Goal: Task Accomplishment & Management: Manage account settings

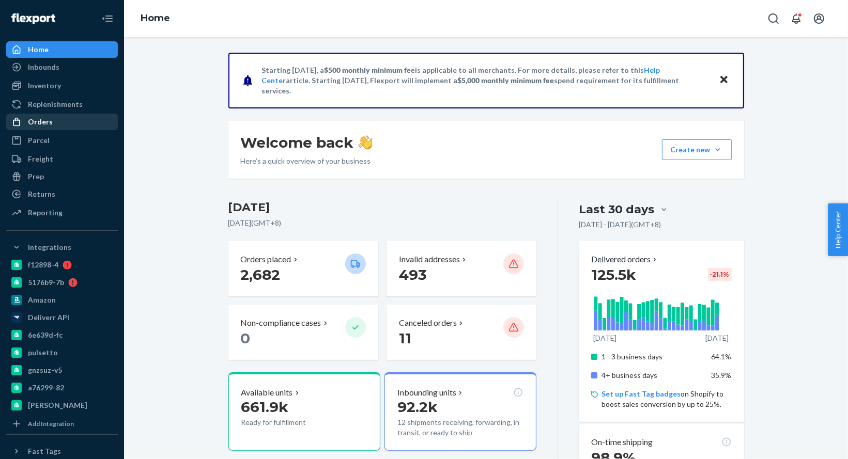
click at [77, 118] on div "Orders" at bounding box center [62, 122] width 110 height 14
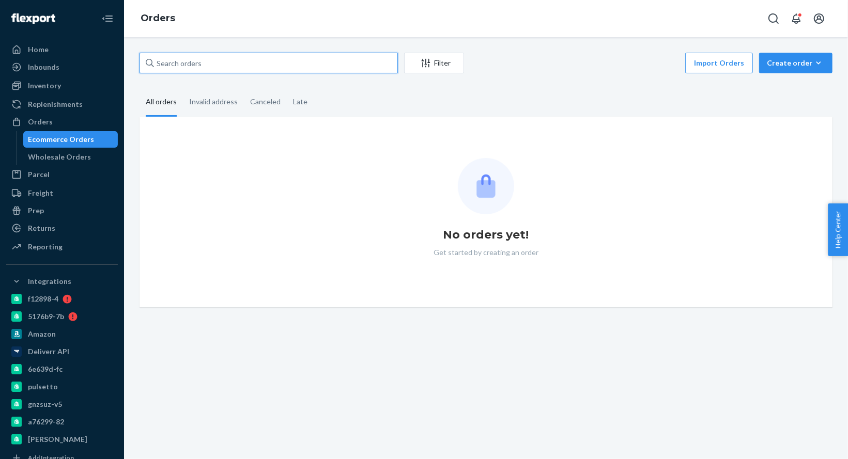
click at [223, 60] on input "text" at bounding box center [268, 63] width 258 height 21
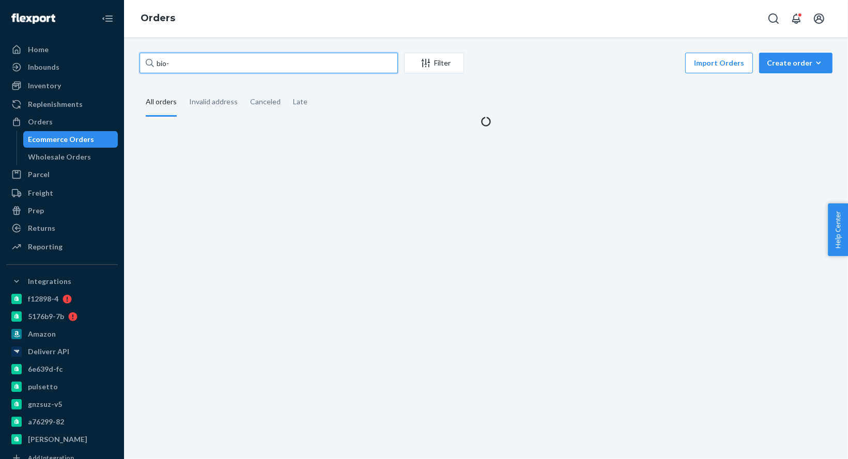
paste input "2386092"
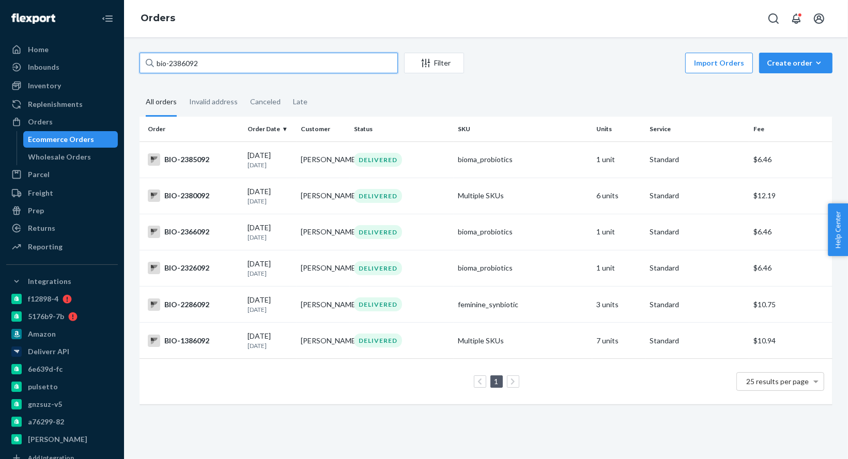
click at [182, 60] on input "bio-2386092" at bounding box center [268, 63] width 258 height 21
paste input "1"
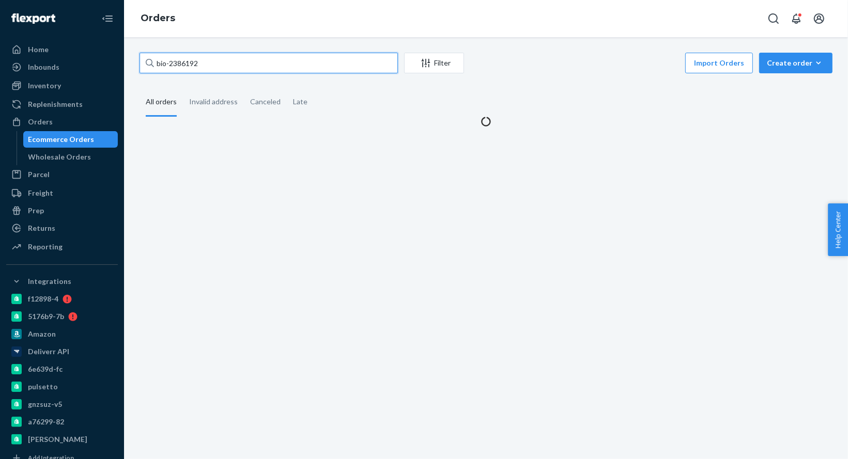
type input "bio-2386192"
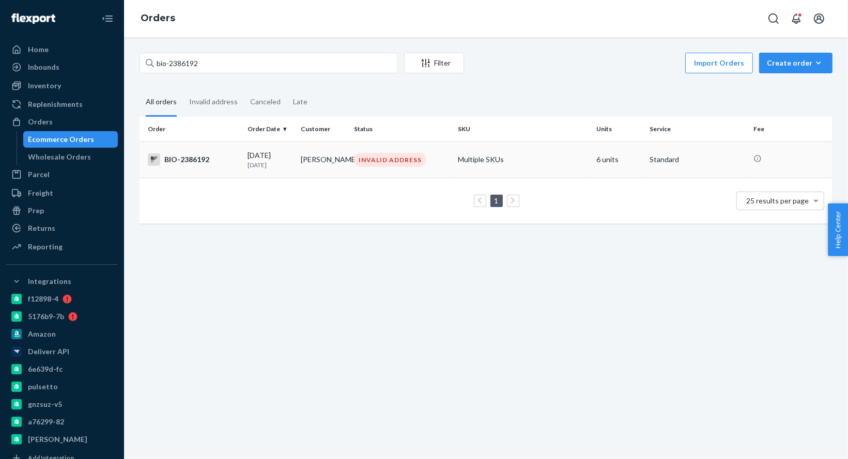
click at [195, 158] on div "BIO-2386192" at bounding box center [193, 159] width 91 height 12
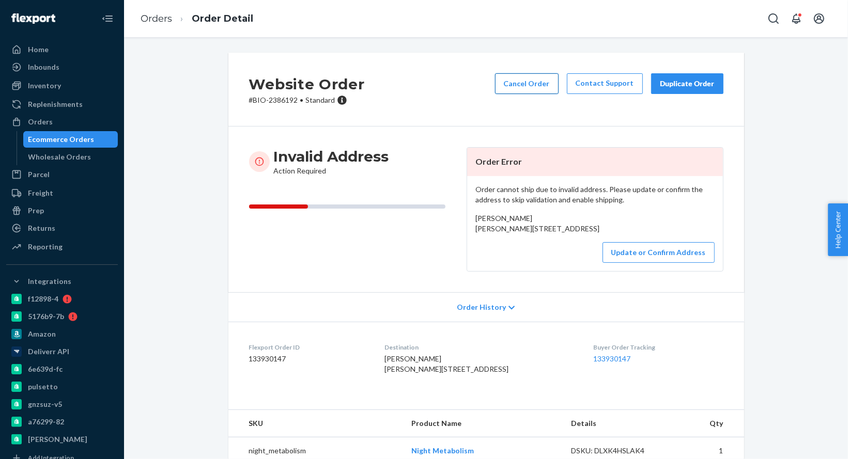
click at [531, 86] on button "Cancel Order" at bounding box center [527, 83] width 64 height 21
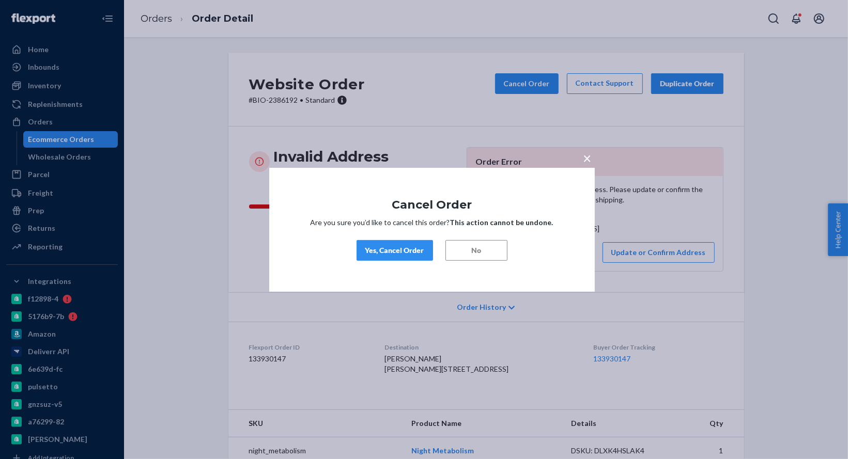
click at [421, 250] on div "Yes, Cancel Order" at bounding box center [394, 250] width 59 height 10
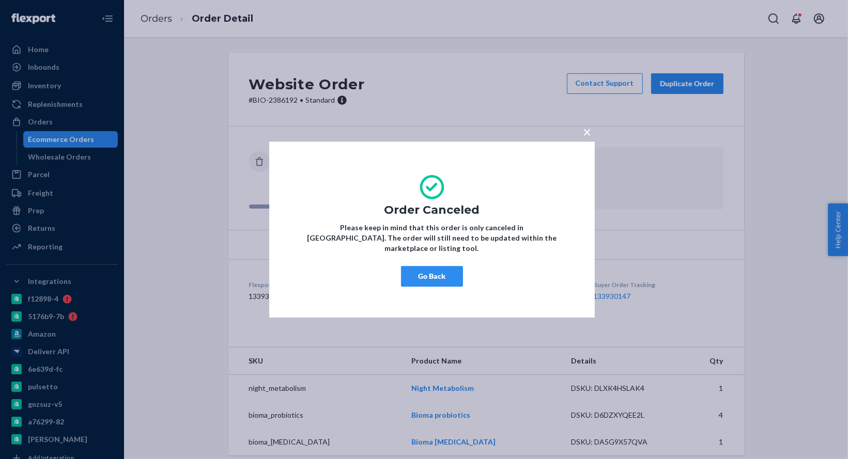
click at [444, 280] on button "Go Back" at bounding box center [432, 276] width 62 height 21
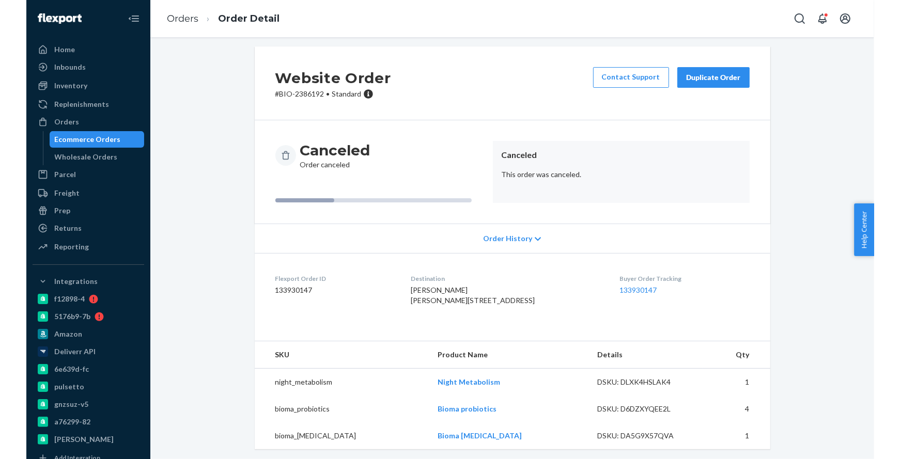
scroll to position [28, 0]
